Goal: Book appointment/travel/reservation

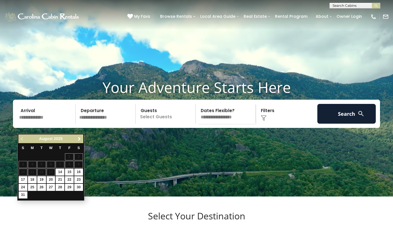
click at [81, 139] on span "Next" at bounding box center [79, 139] width 5 height 5
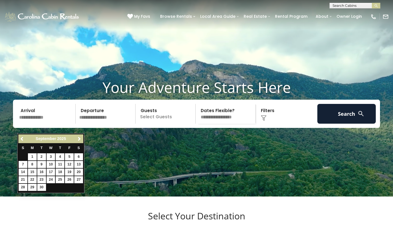
click at [64, 178] on link "25" at bounding box center [60, 179] width 9 height 7
type input "*******"
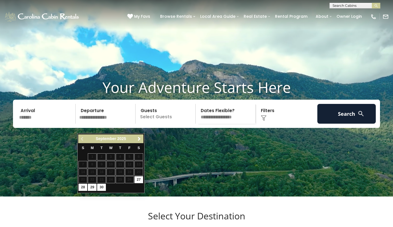
click at [138, 177] on link "27" at bounding box center [138, 179] width 9 height 7
type input "*******"
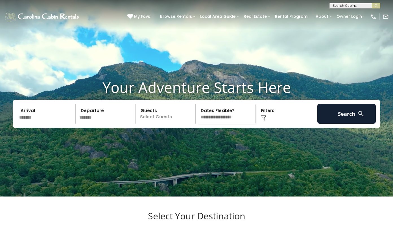
click at [160, 128] on div "Arrival ******* Departure ******* Guests Select Guests Guests - 0 + + **" at bounding box center [196, 114] width 367 height 28
click at [160, 124] on p "Select Guests" at bounding box center [166, 114] width 58 height 20
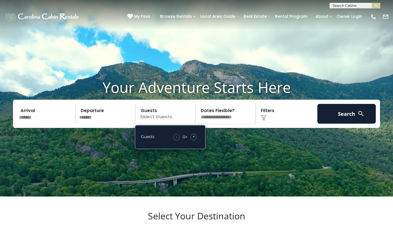
click at [195, 140] on div "+" at bounding box center [193, 137] width 6 height 6
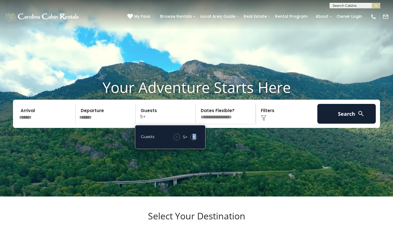
click at [195, 140] on div "+" at bounding box center [193, 137] width 6 height 6
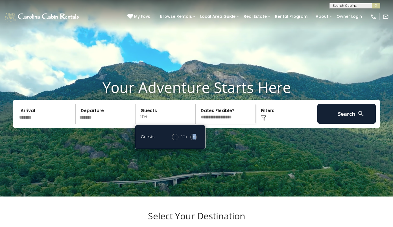
click at [195, 140] on div "+" at bounding box center [193, 137] width 6 height 6
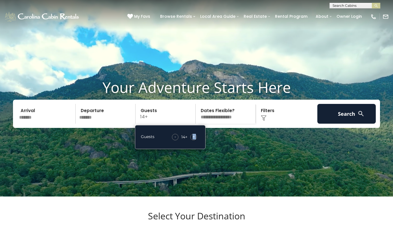
click at [195, 140] on div "+" at bounding box center [193, 137] width 6 height 6
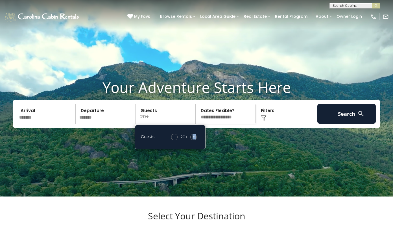
click at [195, 140] on div "+" at bounding box center [193, 137] width 6 height 6
click at [178, 140] on div "- 22 + +" at bounding box center [184, 137] width 31 height 6
click at [177, 140] on div "-" at bounding box center [174, 137] width 6 height 6
click at [261, 121] on img at bounding box center [264, 118] width 6 height 6
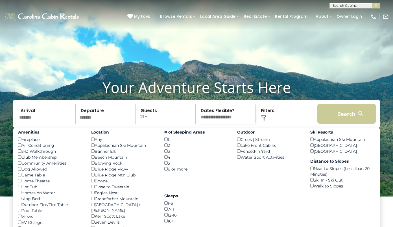
click at [337, 116] on button "Search" at bounding box center [346, 114] width 58 height 20
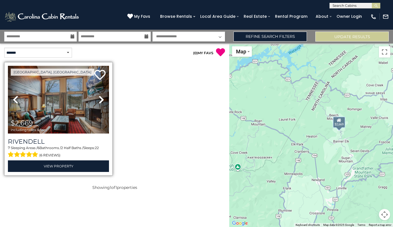
click at [63, 96] on img at bounding box center [58, 100] width 101 height 68
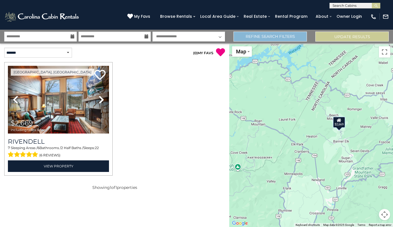
click at [296, 38] on link "Refine Search Filters" at bounding box center [270, 37] width 73 height 10
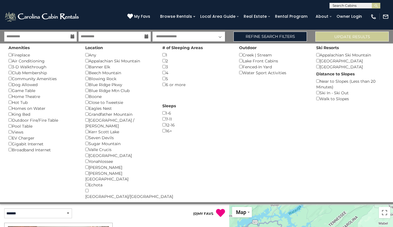
click at [57, 16] on img at bounding box center [42, 16] width 76 height 11
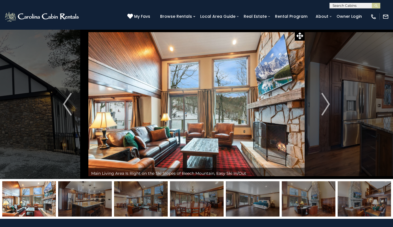
click at [69, 12] on img at bounding box center [42, 16] width 76 height 11
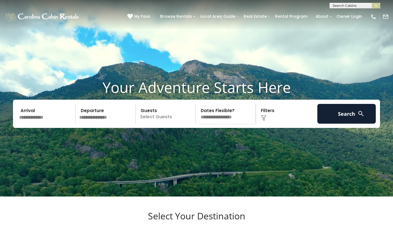
click at [49, 124] on input "text" at bounding box center [46, 114] width 58 height 20
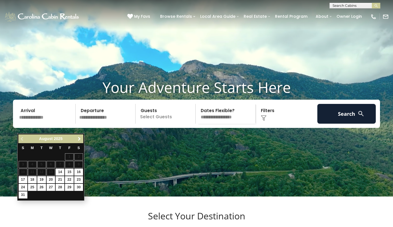
click at [79, 138] on span "Next" at bounding box center [79, 139] width 5 height 5
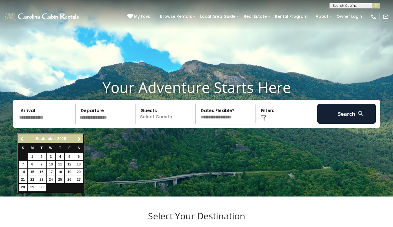
click at [60, 180] on link "25" at bounding box center [60, 179] width 9 height 7
type input "*******"
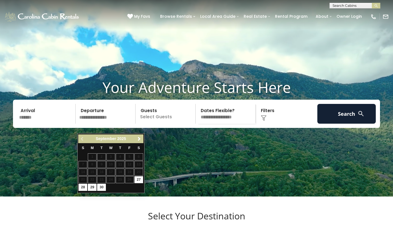
click at [140, 180] on link "27" at bounding box center [138, 179] width 9 height 7
type input "*******"
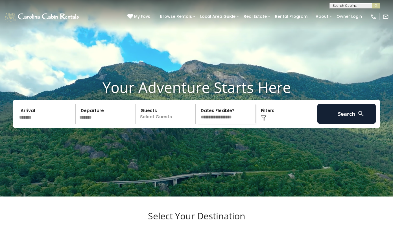
click at [361, 117] on img at bounding box center [360, 113] width 7 height 7
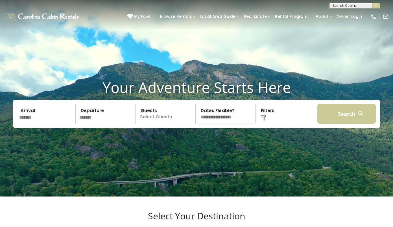
click at [333, 124] on button "Search" at bounding box center [346, 114] width 58 height 20
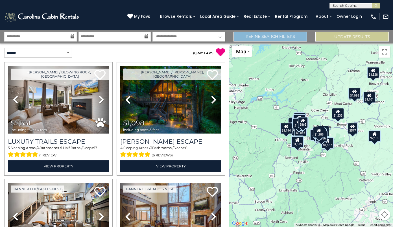
click at [283, 36] on link "Refine Search Filters" at bounding box center [270, 37] width 73 height 10
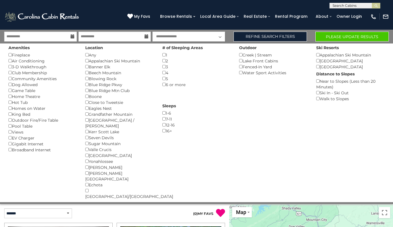
click at [353, 37] on button "Please Update Results" at bounding box center [351, 37] width 73 height 10
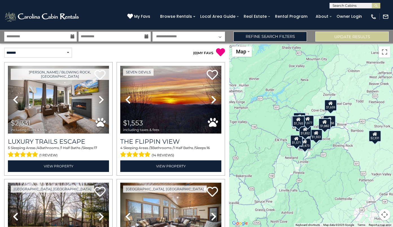
click at [71, 36] on icon at bounding box center [73, 36] width 4 height 4
click at [73, 35] on icon at bounding box center [73, 36] width 4 height 4
click at [269, 36] on link "Refine Search Filters" at bounding box center [270, 37] width 73 height 10
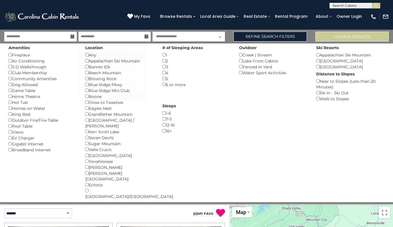
click at [142, 36] on input "**********" at bounding box center [114, 37] width 73 height 10
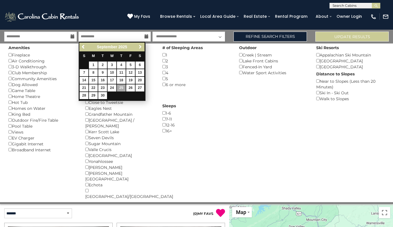
click at [140, 47] on span "Next" at bounding box center [140, 47] width 5 height 5
click at [144, 43] on div "Previous Next October 2025" at bounding box center [111, 47] width 65 height 9
click at [139, 48] on span "Next" at bounding box center [140, 47] width 5 height 5
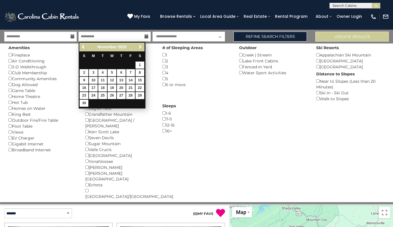
click at [139, 48] on span "Next" at bounding box center [140, 47] width 5 height 5
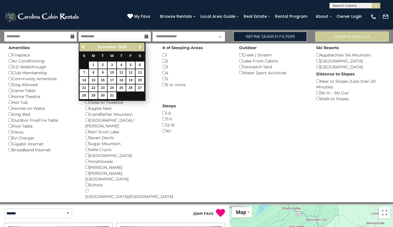
click at [121, 78] on link "18" at bounding box center [121, 80] width 9 height 7
type input "********"
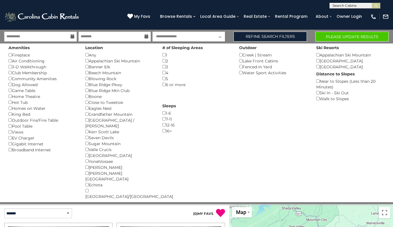
click at [73, 38] on icon at bounding box center [73, 36] width 4 height 4
click at [73, 37] on icon at bounding box center [73, 36] width 4 height 4
click at [63, 16] on img at bounding box center [42, 16] width 76 height 11
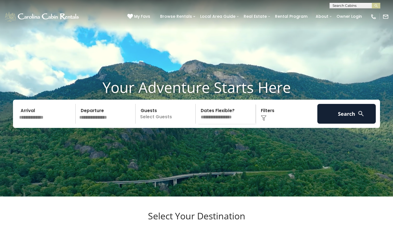
click at [49, 124] on input "text" at bounding box center [46, 114] width 58 height 20
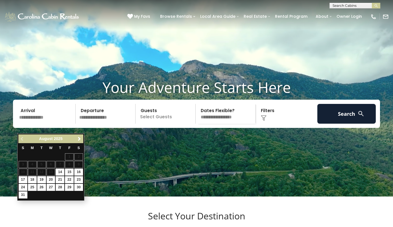
click at [60, 187] on link "28" at bounding box center [60, 187] width 9 height 7
type input "*******"
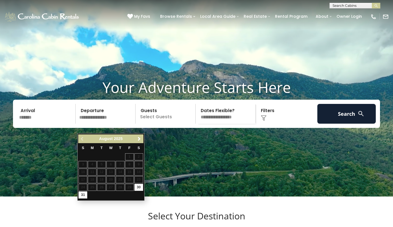
click at [138, 185] on link "30" at bounding box center [138, 187] width 9 height 7
type input "*******"
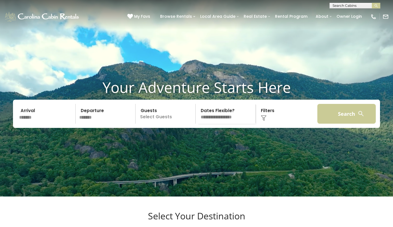
click at [328, 124] on button "Search" at bounding box center [346, 114] width 58 height 20
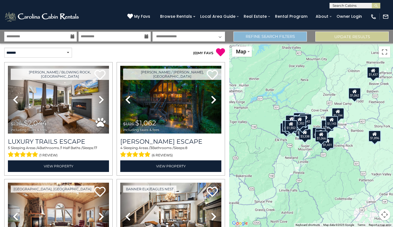
click at [281, 37] on link "Refine Search Filters" at bounding box center [270, 37] width 73 height 10
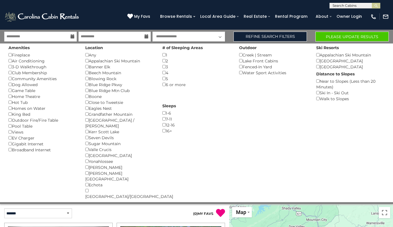
click at [348, 37] on button "Please Update Results" at bounding box center [351, 37] width 73 height 10
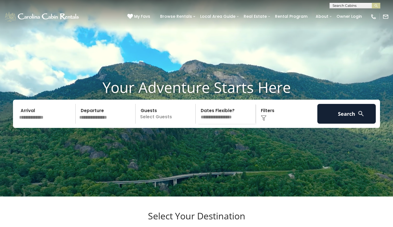
click at [60, 124] on input "text" at bounding box center [46, 114] width 58 height 20
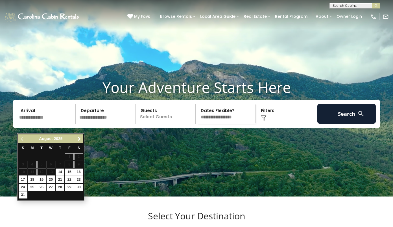
click at [58, 186] on link "28" at bounding box center [60, 187] width 9 height 7
type input "*******"
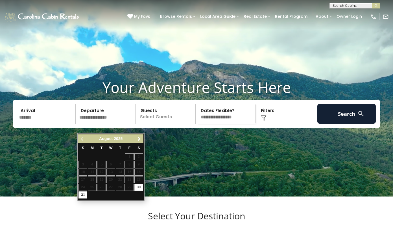
click at [49, 124] on input "*******" at bounding box center [46, 114] width 58 height 20
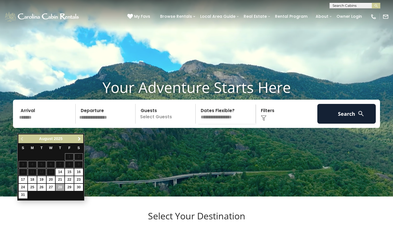
click at [78, 137] on span "Next" at bounding box center [79, 139] width 5 height 5
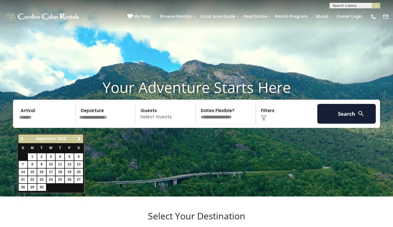
click at [61, 178] on link "25" at bounding box center [60, 179] width 9 height 7
type input "*******"
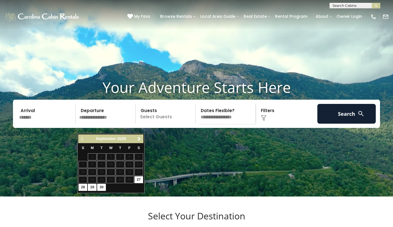
click at [138, 181] on link "27" at bounding box center [138, 179] width 9 height 7
type input "*******"
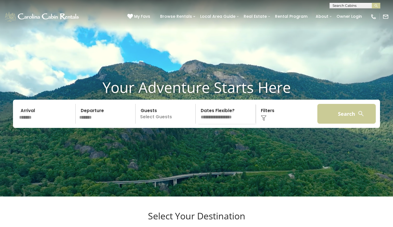
click at [330, 122] on button "Search" at bounding box center [346, 114] width 58 height 20
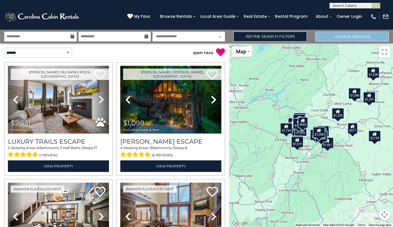
click at [324, 36] on button "Update Results" at bounding box center [351, 37] width 73 height 10
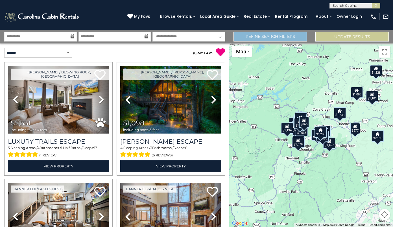
click at [276, 35] on link "Refine Search Filters" at bounding box center [270, 37] width 73 height 10
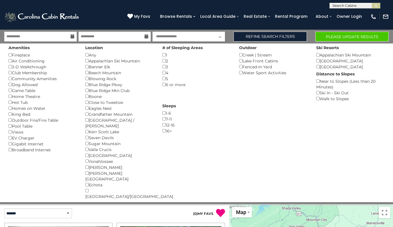
click at [355, 36] on button "Please Update Results" at bounding box center [351, 37] width 73 height 10
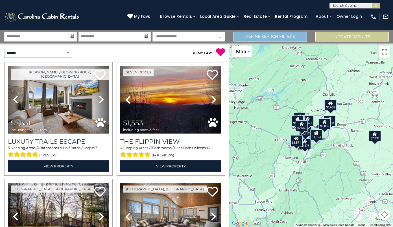
click at [283, 40] on link "Refine Search Filters" at bounding box center [270, 37] width 73 height 10
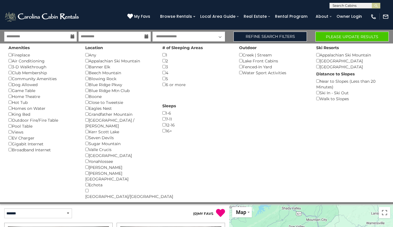
click at [356, 36] on button "Please Update Results" at bounding box center [351, 37] width 73 height 10
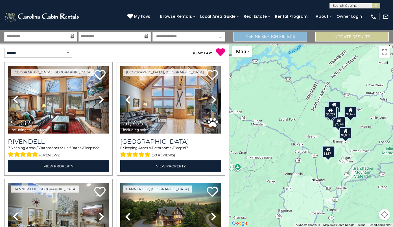
click at [257, 36] on link "Refine Search Filters" at bounding box center [270, 37] width 73 height 10
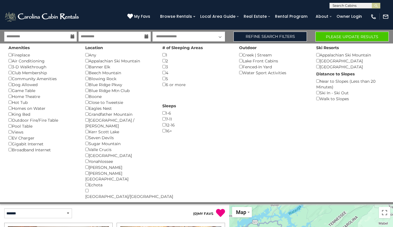
click at [343, 38] on button "Please Update Results" at bounding box center [351, 37] width 73 height 10
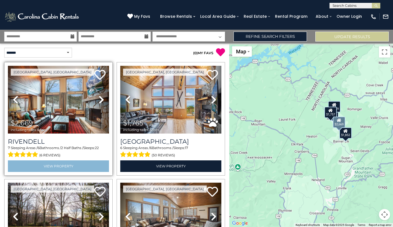
click at [81, 165] on link "View Property" at bounding box center [58, 166] width 101 height 12
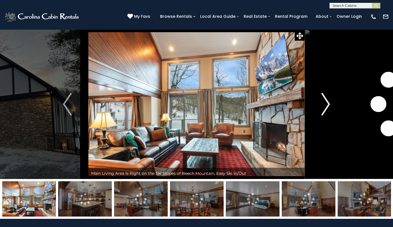
click at [329, 110] on img "Next" at bounding box center [325, 104] width 8 height 23
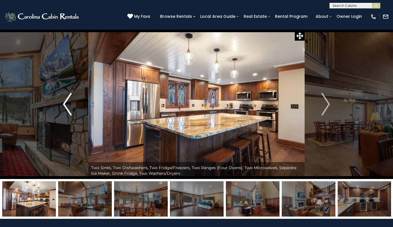
click at [70, 102] on img "Previous" at bounding box center [67, 104] width 8 height 23
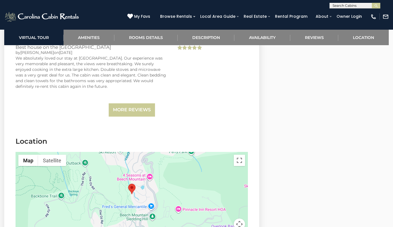
scroll to position [1644, 0]
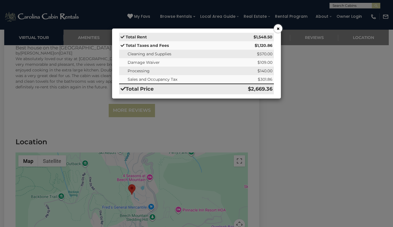
click at [278, 30] on button "×" at bounding box center [278, 28] width 8 height 8
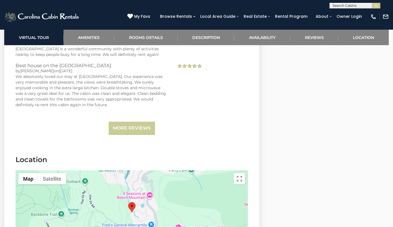
scroll to position [1618, 0]
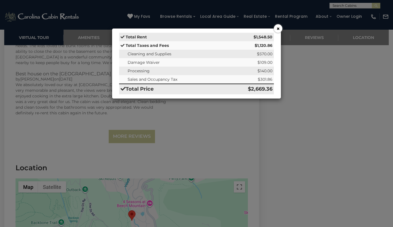
click at [278, 29] on button "×" at bounding box center [278, 28] width 8 height 8
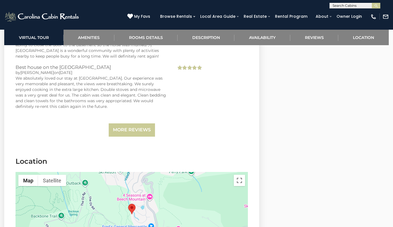
scroll to position [1624, 0]
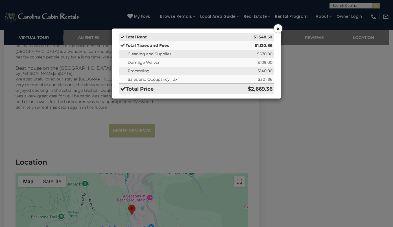
click at [276, 29] on button "×" at bounding box center [278, 28] width 8 height 8
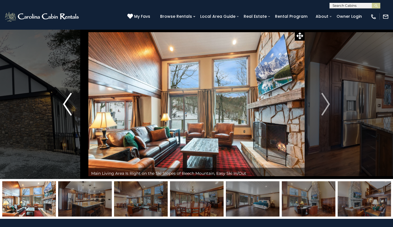
scroll to position [0, 0]
click at [66, 15] on img at bounding box center [42, 16] width 76 height 11
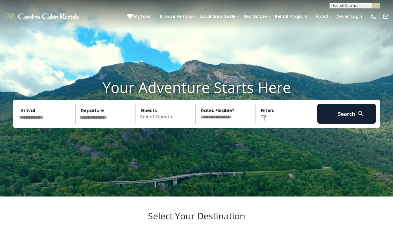
click at [44, 124] on input "text" at bounding box center [46, 114] width 58 height 20
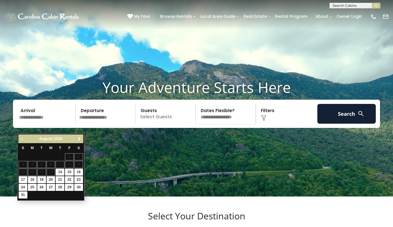
click at [80, 138] on span "Next" at bounding box center [79, 139] width 5 height 5
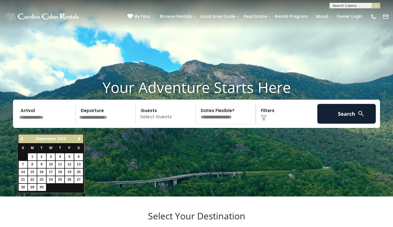
click at [61, 179] on link "25" at bounding box center [60, 179] width 9 height 7
type input "*******"
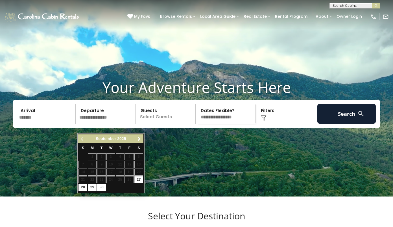
click at [140, 177] on link "27" at bounding box center [138, 179] width 9 height 7
type input "*******"
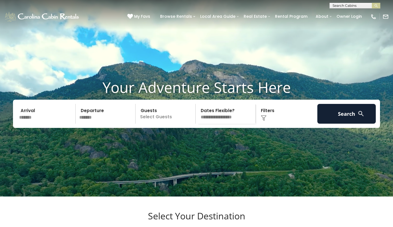
click at [170, 124] on p "Select Guests" at bounding box center [166, 114] width 58 height 20
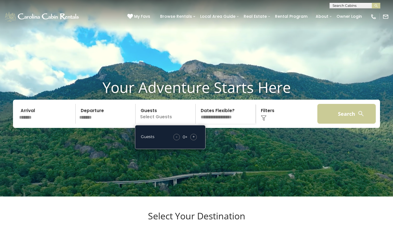
click at [334, 119] on button "Search" at bounding box center [346, 114] width 58 height 20
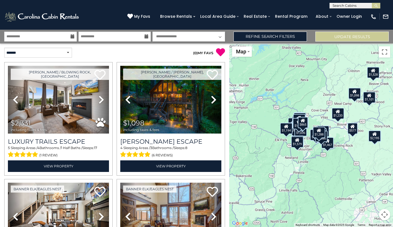
click at [261, 37] on link "Refine Search Filters" at bounding box center [270, 37] width 73 height 10
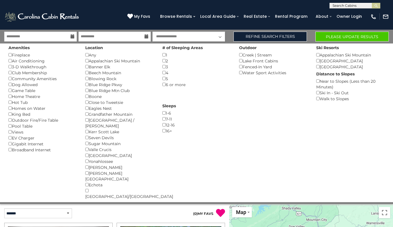
click at [353, 39] on button "Please Update Results" at bounding box center [351, 37] width 73 height 10
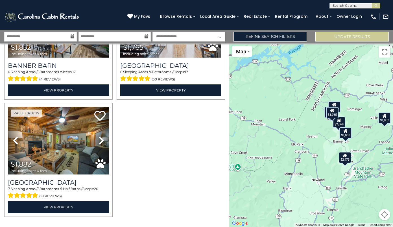
scroll to position [317, 0]
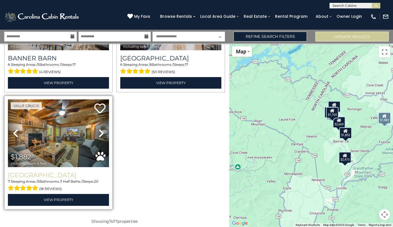
click at [58, 173] on h3 "[GEOGRAPHIC_DATA]" at bounding box center [58, 175] width 101 height 8
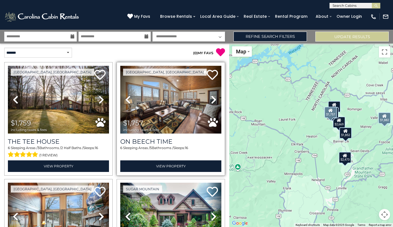
scroll to position [0, 0]
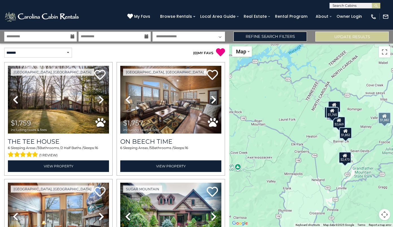
click at [46, 19] on img at bounding box center [42, 16] width 76 height 11
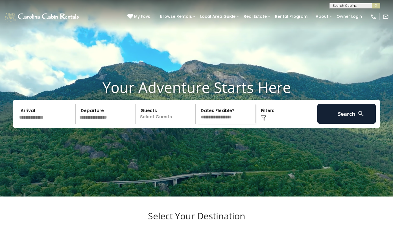
click at [33, 124] on input "text" at bounding box center [46, 114] width 58 height 20
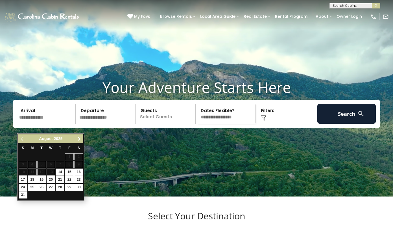
click at [79, 139] on span "Next" at bounding box center [79, 139] width 5 height 5
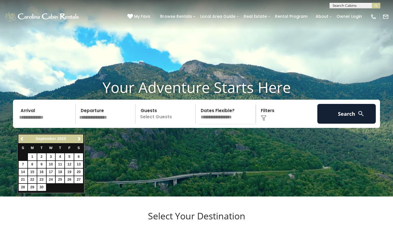
click at [62, 177] on link "25" at bounding box center [60, 179] width 9 height 7
type input "*******"
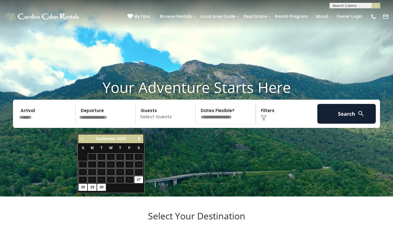
click at [139, 179] on link "27" at bounding box center [138, 179] width 9 height 7
type input "*******"
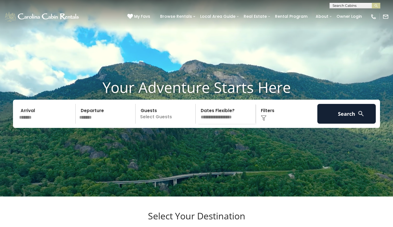
click at [168, 124] on p "Select Guests" at bounding box center [166, 114] width 58 height 20
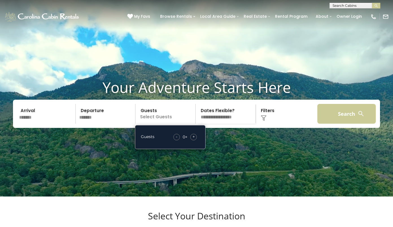
click at [346, 124] on button "Search" at bounding box center [346, 114] width 58 height 20
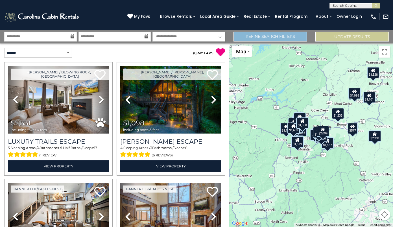
click at [282, 40] on link "Refine Search Filters" at bounding box center [270, 37] width 73 height 10
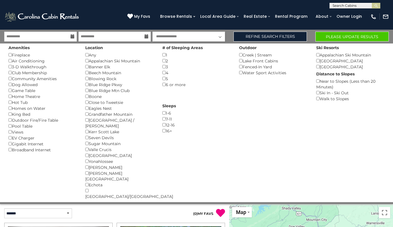
click at [343, 36] on button "Please Update Results" at bounding box center [351, 37] width 73 height 10
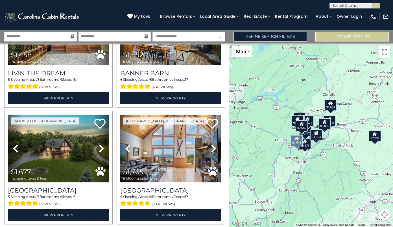
scroll to position [657, 0]
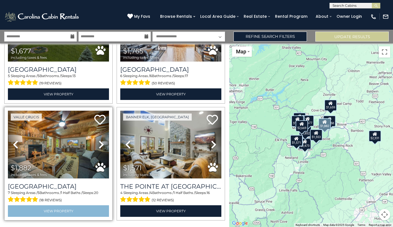
click at [64, 209] on link "View Property" at bounding box center [58, 211] width 101 height 12
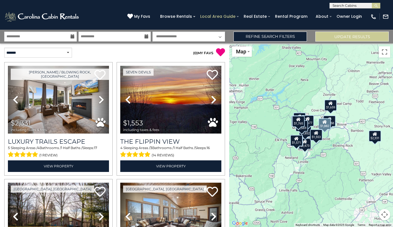
scroll to position [0, 0]
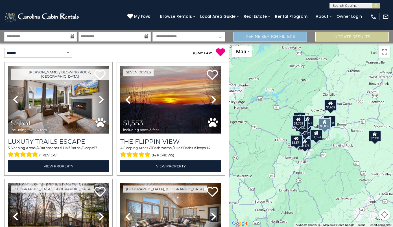
click at [244, 37] on link "Refine Search Filters" at bounding box center [270, 37] width 73 height 10
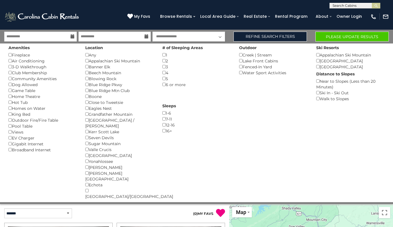
click at [336, 38] on button "Please Update Results" at bounding box center [351, 37] width 73 height 10
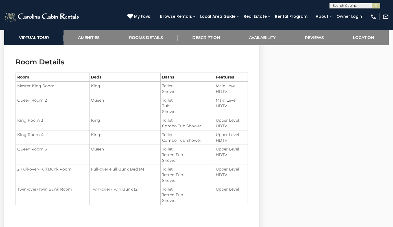
scroll to position [648, 0]
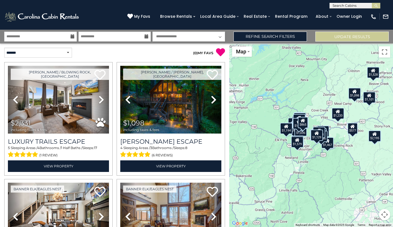
click at [350, 3] on div "**********" at bounding box center [355, 6] width 51 height 6
click at [348, 6] on input "text" at bounding box center [354, 7] width 49 height 6
type input "**********"
click at [360, 16] on li "Appalachian Moun tain Lodge" at bounding box center [355, 16] width 50 height 10
click at [376, 3] on button "submit" at bounding box center [376, 6] width 8 height 6
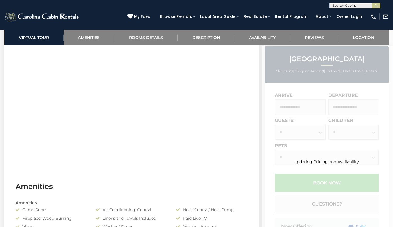
scroll to position [259, 0]
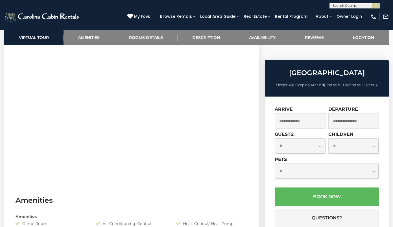
click at [301, 132] on div "**********" at bounding box center [300, 143] width 51 height 22
click at [302, 113] on input "text" at bounding box center [300, 121] width 51 height 16
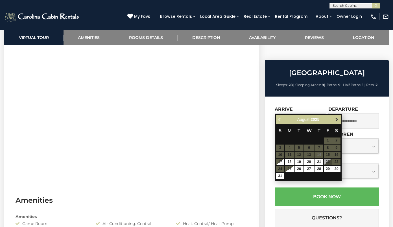
click at [335, 121] on span "Next" at bounding box center [337, 119] width 5 height 5
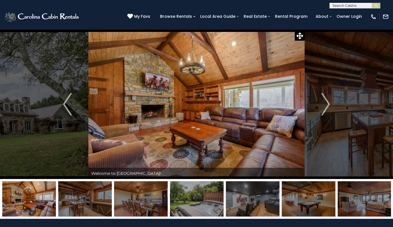
scroll to position [0, 0]
click at [318, 101] on button "Next" at bounding box center [326, 104] width 42 height 150
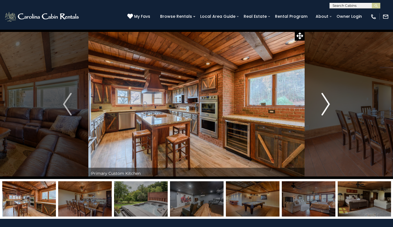
click at [318, 101] on button "Next" at bounding box center [326, 104] width 42 height 150
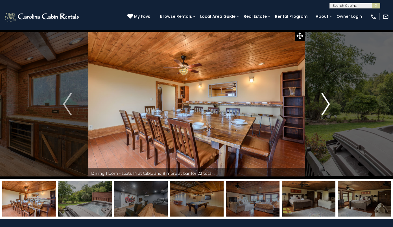
click at [317, 101] on button "Next" at bounding box center [326, 104] width 42 height 150
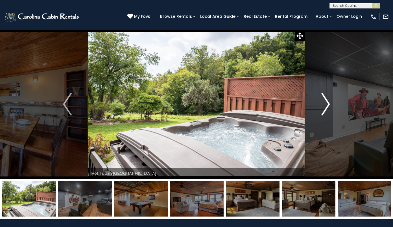
click at [317, 101] on button "Next" at bounding box center [326, 104] width 42 height 150
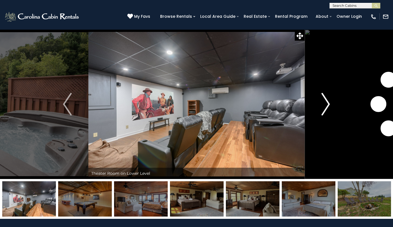
click at [317, 101] on button "Next" at bounding box center [326, 104] width 42 height 150
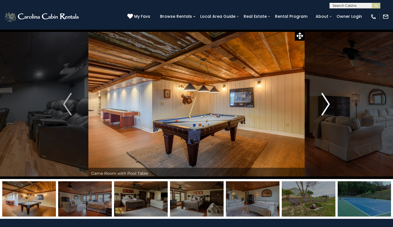
click at [317, 101] on button "Next" at bounding box center [326, 104] width 42 height 150
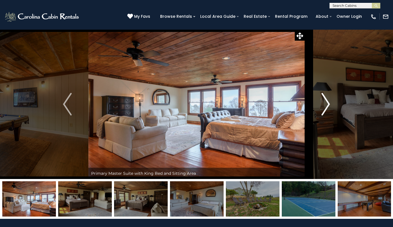
click at [317, 101] on button "Next" at bounding box center [326, 104] width 42 height 150
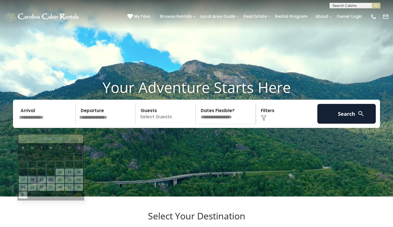
click at [33, 124] on input "text" at bounding box center [46, 114] width 58 height 20
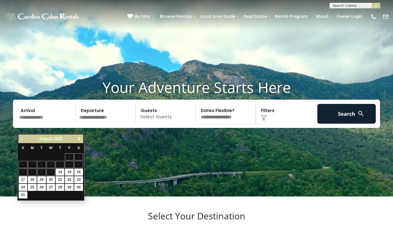
click at [77, 140] on span "Next" at bounding box center [79, 139] width 5 height 5
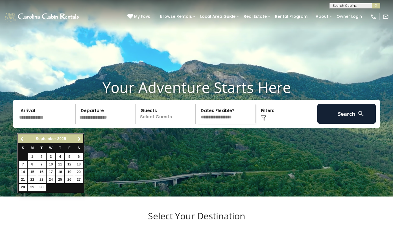
click at [61, 180] on link "25" at bounding box center [60, 179] width 9 height 7
type input "*******"
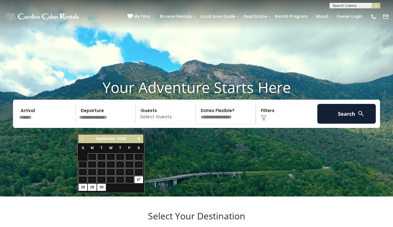
click at [140, 177] on link "27" at bounding box center [138, 179] width 9 height 7
type input "*******"
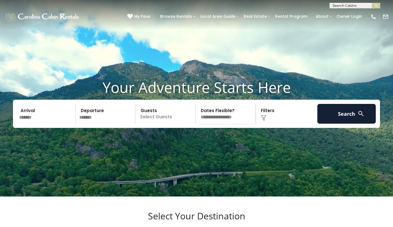
click at [363, 117] on img at bounding box center [360, 113] width 7 height 7
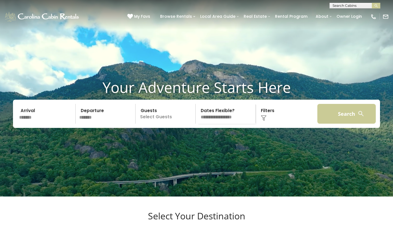
click at [332, 124] on button "Search" at bounding box center [346, 114] width 58 height 20
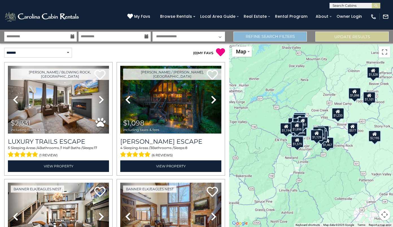
click at [274, 36] on link "Refine Search Filters" at bounding box center [270, 37] width 73 height 10
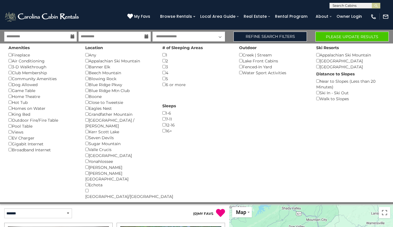
click at [343, 37] on button "Please Update Results" at bounding box center [351, 37] width 73 height 10
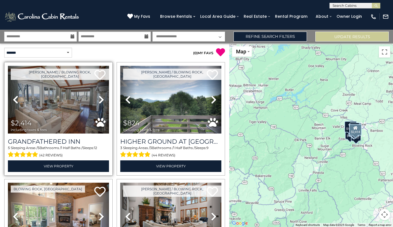
click at [103, 101] on icon at bounding box center [102, 99] width 6 height 9
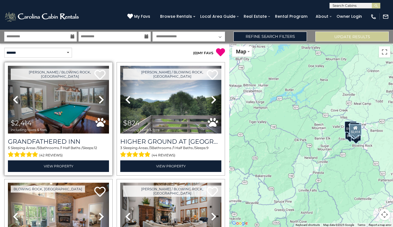
click at [103, 101] on icon at bounding box center [102, 99] width 6 height 9
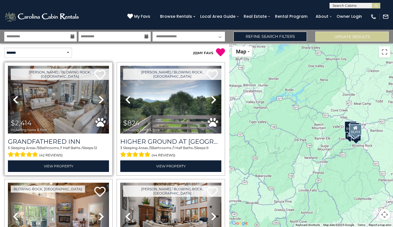
click at [103, 101] on icon at bounding box center [102, 99] width 6 height 9
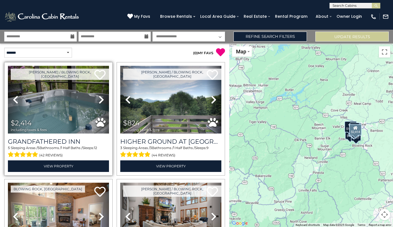
click at [103, 101] on icon at bounding box center [102, 99] width 6 height 9
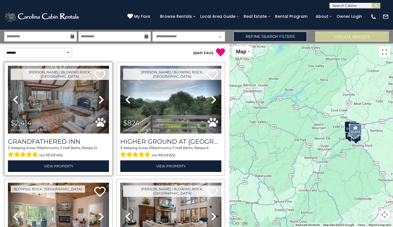
click at [103, 101] on icon at bounding box center [102, 99] width 6 height 9
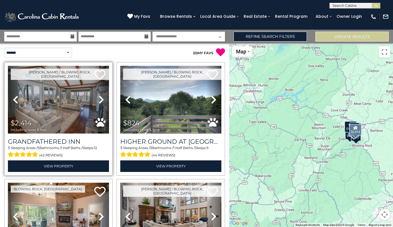
click at [103, 101] on icon at bounding box center [102, 99] width 6 height 9
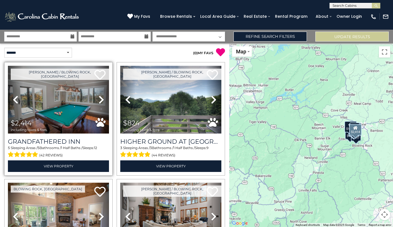
click at [103, 100] on icon at bounding box center [102, 99] width 6 height 9
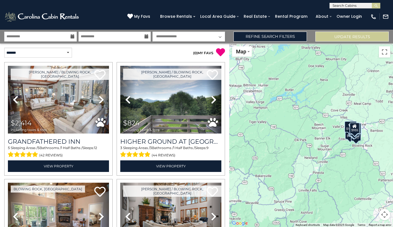
click at [348, 147] on div "$2,414 $824 $897 $1,176 $713 $771 $756 $591 $1,727 $793 $1,301 $955" at bounding box center [311, 135] width 164 height 184
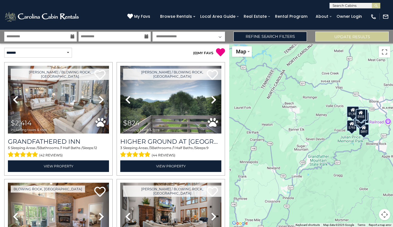
click at [357, 138] on div "$2,414 $824 $897 $1,176 $713 $771 $756 $591 $1,727 $793 $1,301 $955" at bounding box center [311, 135] width 164 height 184
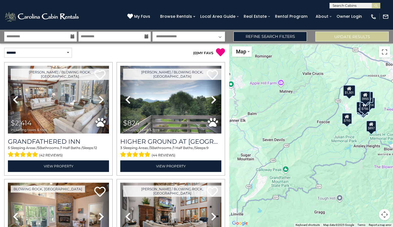
click at [361, 130] on div "$2,414 $824 $897 $1,176 $713 $771 $756 $591 $1,727 $793 $1,301 $955" at bounding box center [311, 135] width 164 height 184
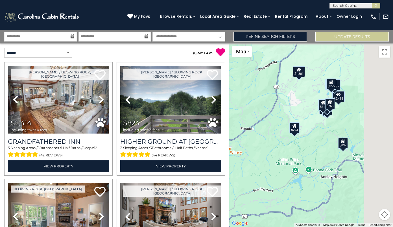
drag, startPoint x: 362, startPoint y: 127, endPoint x: 286, endPoint y: 165, distance: 84.2
click at [287, 165] on div "$2,414 $824 $897 $1,176 $713 $771 $756 $591 $1,727 $793 $1,301 $955" at bounding box center [311, 135] width 164 height 184
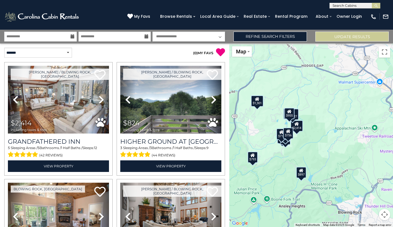
click at [307, 141] on div "$2,414 $824 $897 $1,176 $713 $771 $756 $591 $1,727 $793 $1,301 $955" at bounding box center [311, 135] width 164 height 184
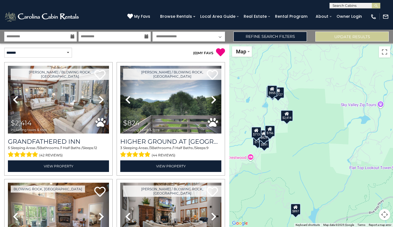
drag, startPoint x: 291, startPoint y: 143, endPoint x: 329, endPoint y: 141, distance: 38.8
click at [329, 141] on div "$2,414 $824 $897 $1,176 $713 $771 $756 $591 $1,727 $793 $1,301 $955" at bounding box center [311, 135] width 164 height 184
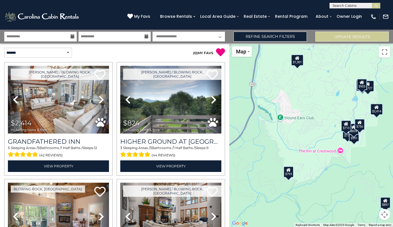
drag, startPoint x: 318, startPoint y: 159, endPoint x: 258, endPoint y: 161, distance: 59.6
click at [258, 161] on div "$2,414 $824 $897 $1,176 $713 $771 $756 $591 $1,727 $793 $1,301 $955" at bounding box center [311, 135] width 164 height 184
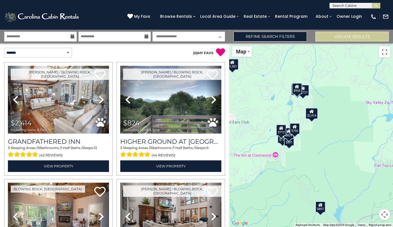
drag, startPoint x: 299, startPoint y: 149, endPoint x: 306, endPoint y: 149, distance: 7.6
click at [306, 149] on div "$2,414 $824 $897 $1,176 $713 $771 $756 $591 $1,727 $793 $1,301 $955" at bounding box center [311, 135] width 164 height 184
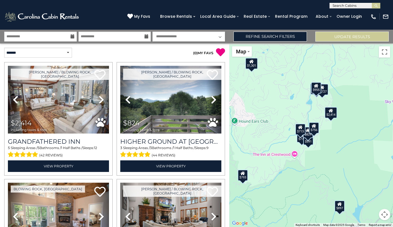
click at [297, 150] on div "$2,414 $824 $897 $1,176 $713 $771 $756 $591 $1,727 $793 $1,301 $955" at bounding box center [311, 135] width 164 height 184
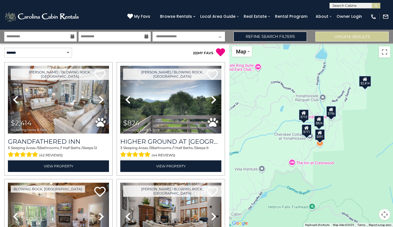
drag, startPoint x: 313, startPoint y: 149, endPoint x: 306, endPoint y: 149, distance: 7.3
click at [306, 149] on div "$2,414 $824 $897 $1,176 $713 $771 $756 $591 $1,727 $793 $1,301 $955" at bounding box center [311, 135] width 164 height 184
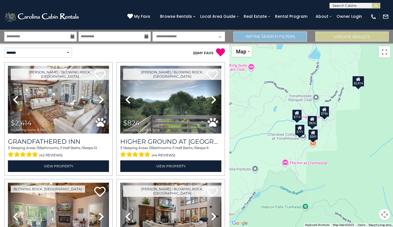
click at [287, 33] on link "Refine Search Filters" at bounding box center [270, 37] width 73 height 10
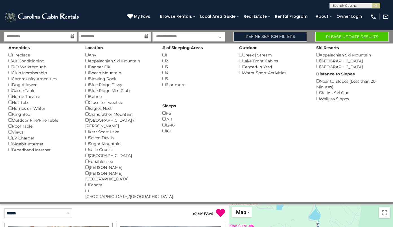
click at [341, 32] on button "Please Update Results" at bounding box center [351, 37] width 73 height 10
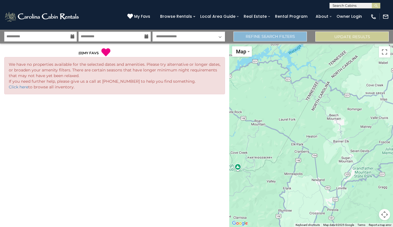
click at [260, 33] on link "Refine Search Filters" at bounding box center [270, 37] width 73 height 10
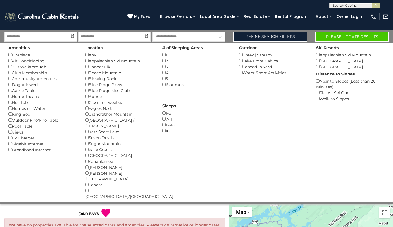
click at [330, 34] on button "Please Update Results" at bounding box center [351, 37] width 73 height 10
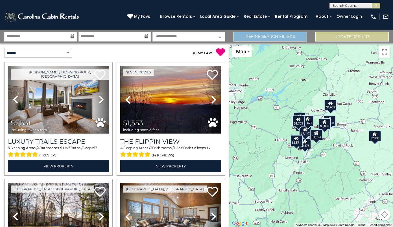
click at [277, 32] on link "Refine Search Filters" at bounding box center [270, 37] width 73 height 10
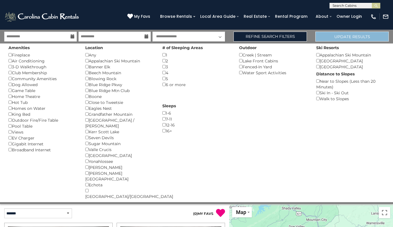
click at [347, 40] on button "Update Results" at bounding box center [351, 37] width 73 height 10
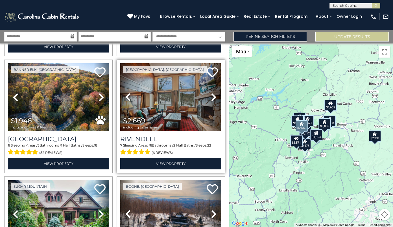
scroll to position [237, 0]
